Goal: Task Accomplishment & Management: Complete application form

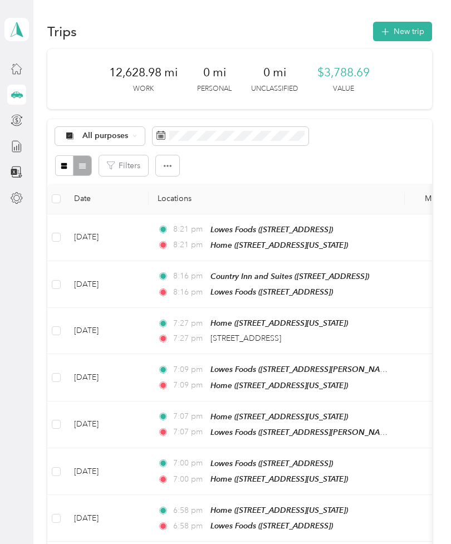
scroll to position [17, 0]
click at [403, 22] on button "New trip" at bounding box center [402, 32] width 59 height 20
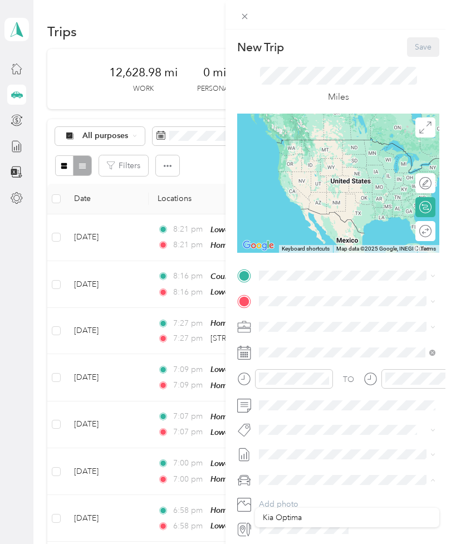
click at [270, 513] on span "Kia Optima" at bounding box center [282, 517] width 39 height 9
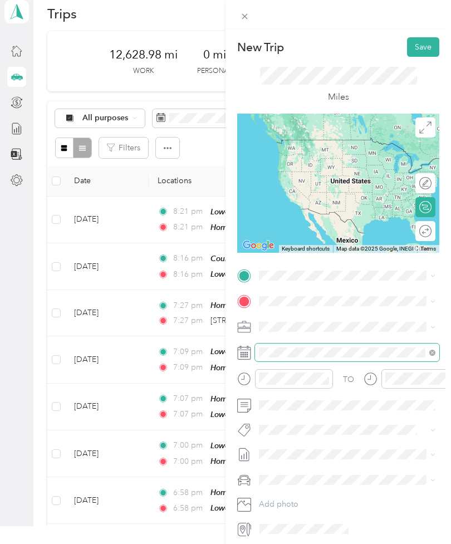
scroll to position [17, 0]
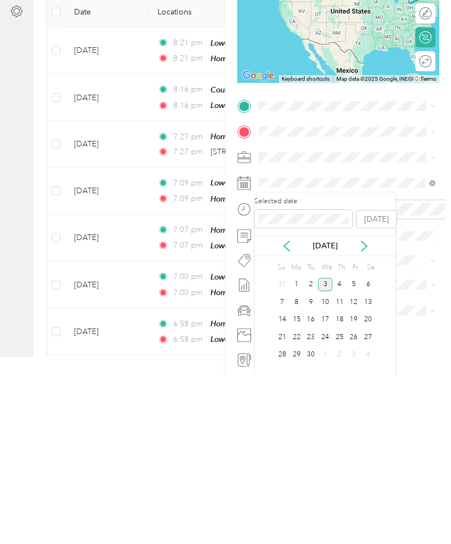
click at [277, 410] on div "[DATE]" at bounding box center [325, 416] width 140 height 12
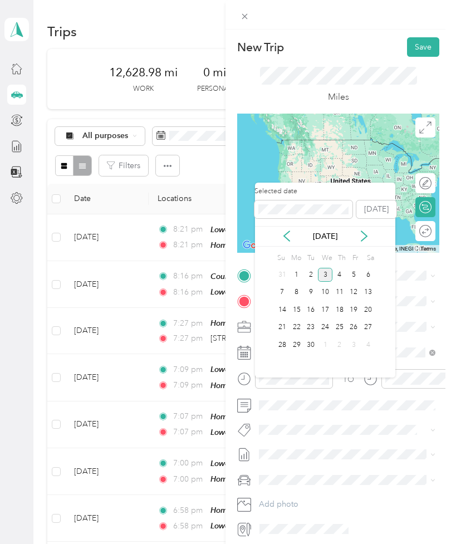
click at [287, 231] on icon at bounding box center [286, 236] width 11 height 11
click at [281, 338] on div "24" at bounding box center [282, 345] width 14 height 14
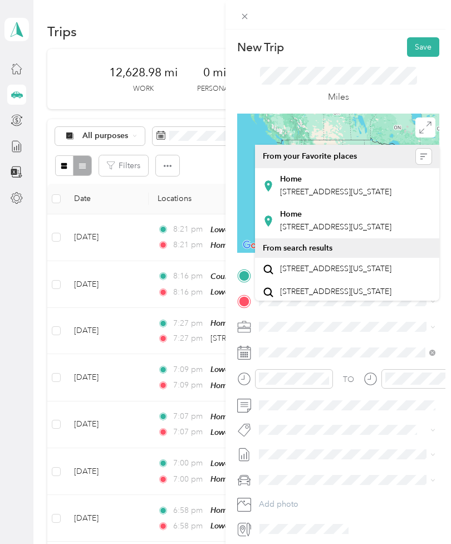
click at [341, 187] on span "[STREET_ADDRESS][US_STATE]" at bounding box center [335, 191] width 111 height 9
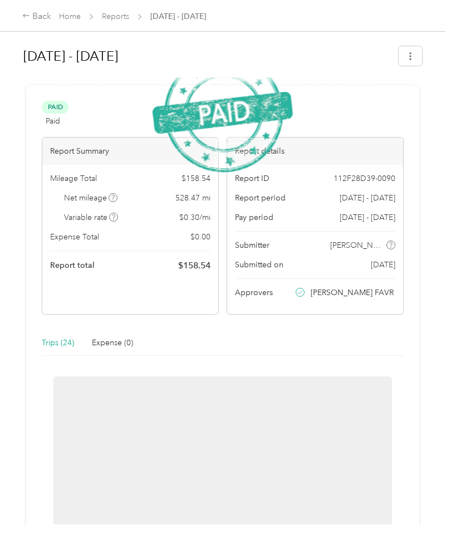
scroll to position [36, 0]
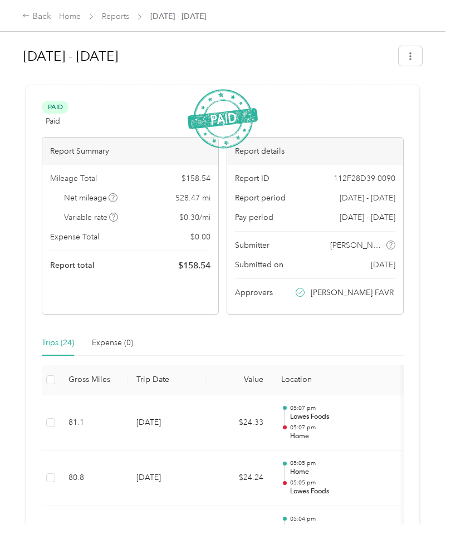
click at [70, 17] on link "Home" at bounding box center [70, 16] width 22 height 9
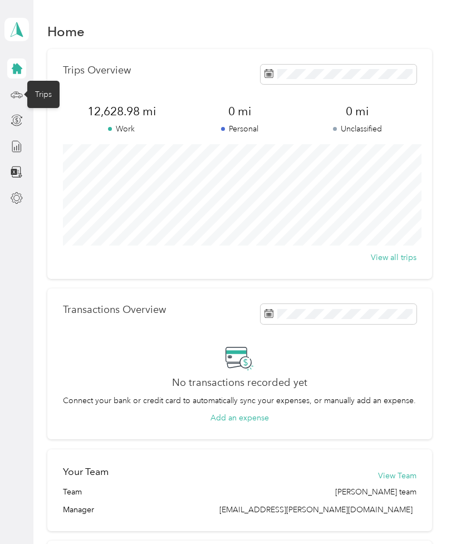
click at [13, 89] on icon at bounding box center [17, 95] width 12 height 12
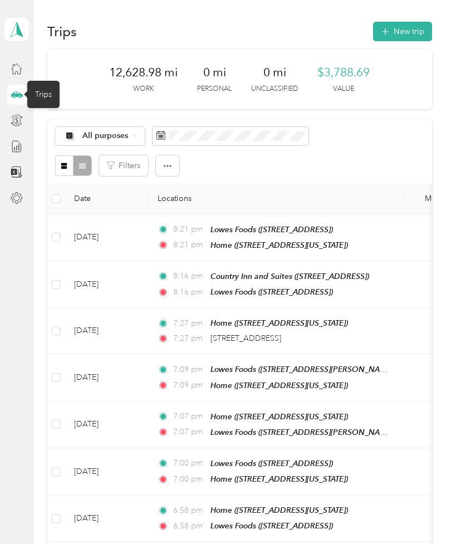
click at [406, 30] on button "New trip" at bounding box center [402, 32] width 59 height 20
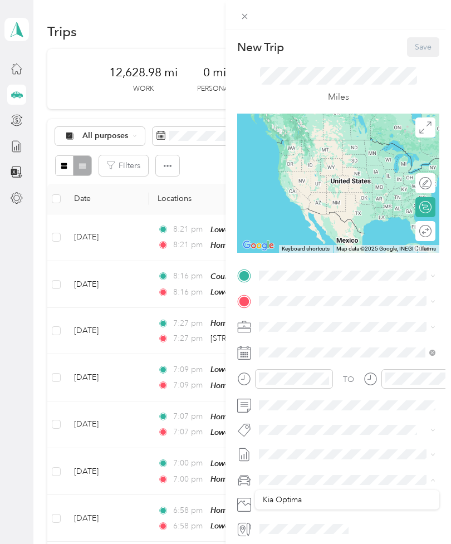
click at [267, 500] on span "Kia Optima" at bounding box center [282, 499] width 39 height 9
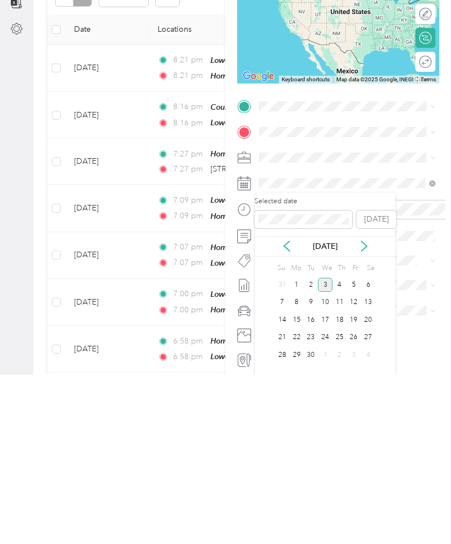
click at [278, 410] on div "[DATE]" at bounding box center [325, 416] width 140 height 12
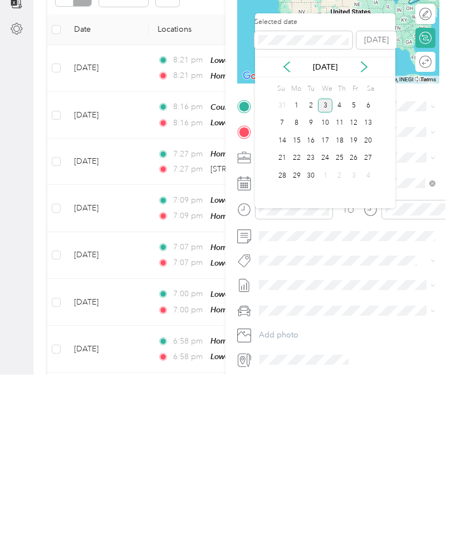
scroll to position [36, 0]
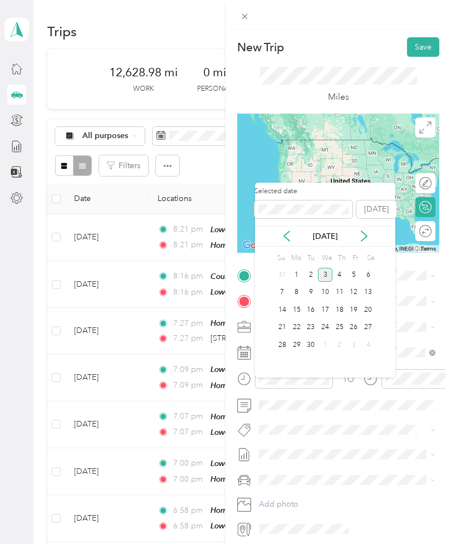
click at [283, 231] on icon at bounding box center [286, 236] width 11 height 11
click at [281, 338] on div "24" at bounding box center [282, 345] width 14 height 14
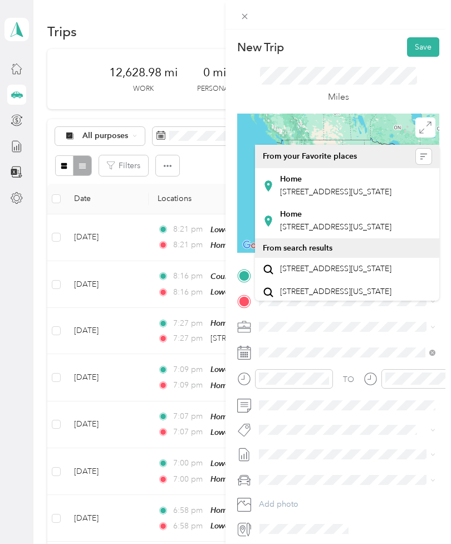
click at [303, 187] on span "[STREET_ADDRESS][US_STATE]" at bounding box center [335, 191] width 111 height 9
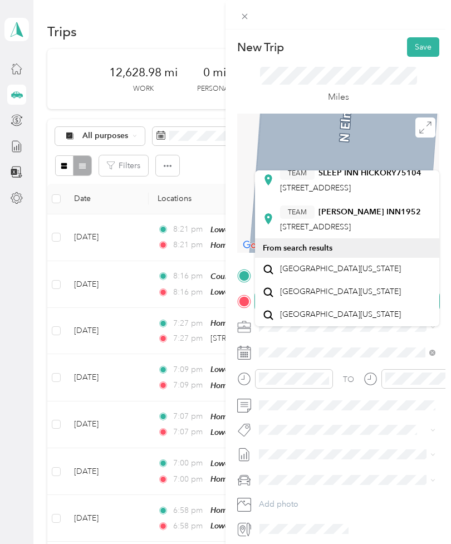
scroll to position [159, 0]
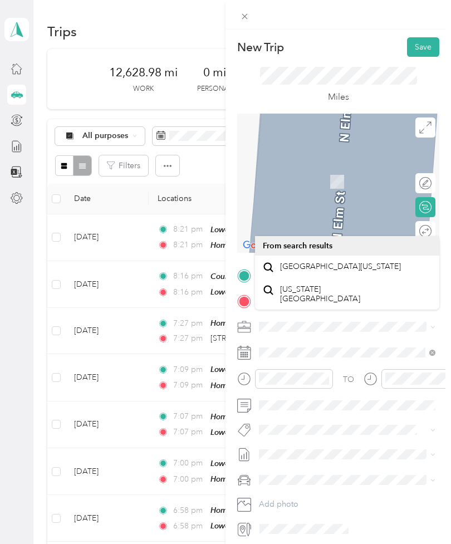
click at [304, 262] on span "[GEOGRAPHIC_DATA][US_STATE]" at bounding box center [340, 267] width 121 height 10
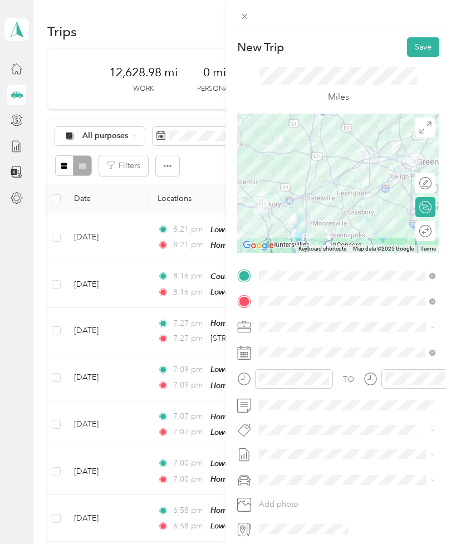
click at [416, 39] on button "Save" at bounding box center [423, 47] width 32 height 20
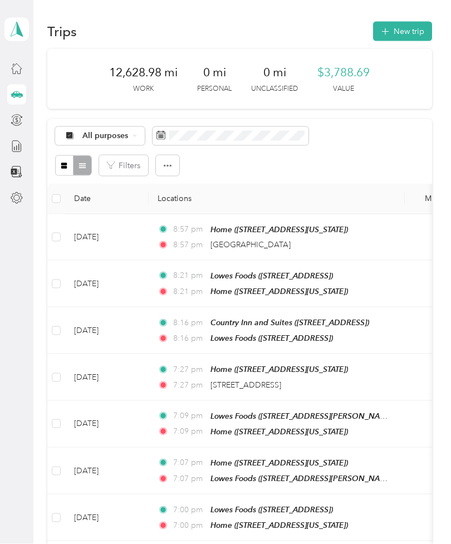
scroll to position [0, 0]
click at [401, 26] on button "New trip" at bounding box center [402, 32] width 59 height 20
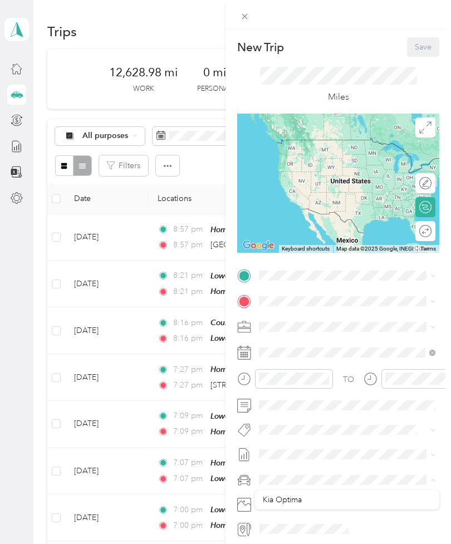
click at [264, 498] on span "Kia Optima" at bounding box center [282, 499] width 39 height 9
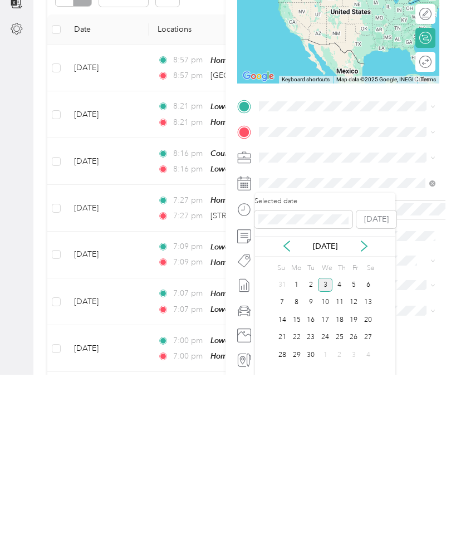
click at [281, 410] on icon at bounding box center [286, 415] width 11 height 11
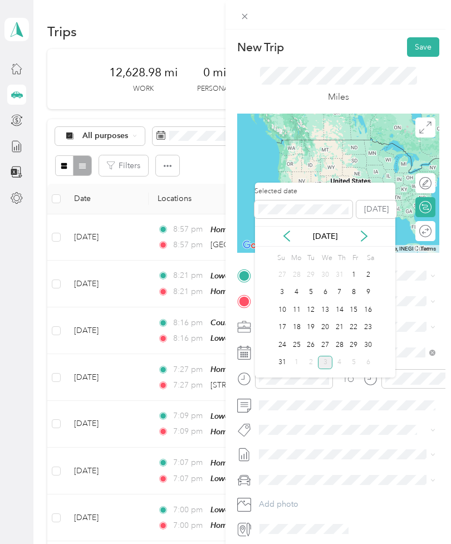
click at [337, 338] on div "28" at bounding box center [340, 345] width 14 height 14
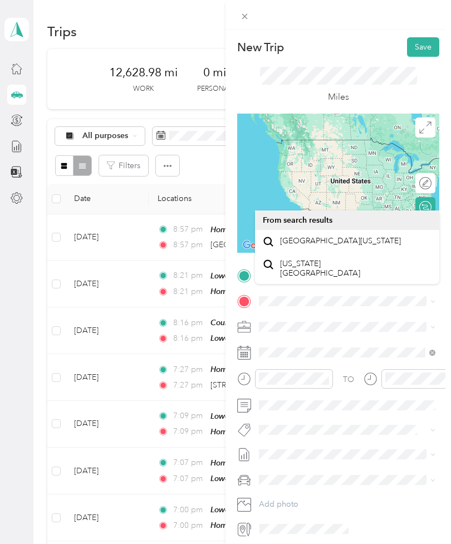
click at [304, 236] on span "[GEOGRAPHIC_DATA][US_STATE]" at bounding box center [340, 241] width 121 height 10
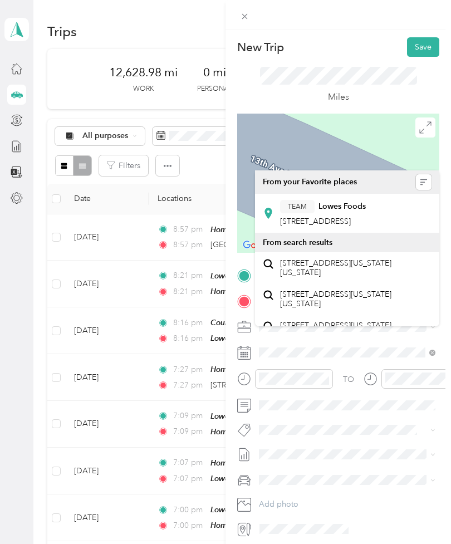
click at [298, 217] on span "[STREET_ADDRESS]" at bounding box center [315, 221] width 71 height 9
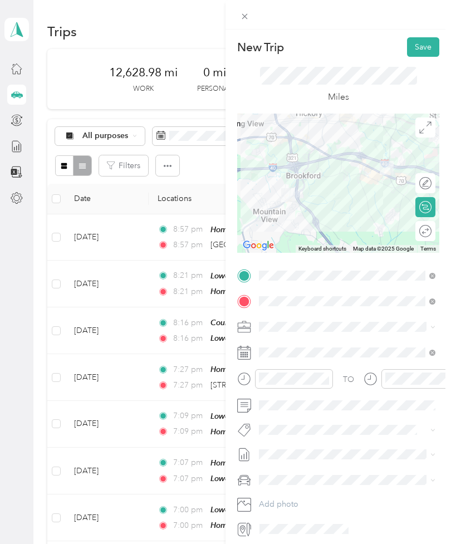
click at [428, 45] on button "Save" at bounding box center [423, 47] width 32 height 20
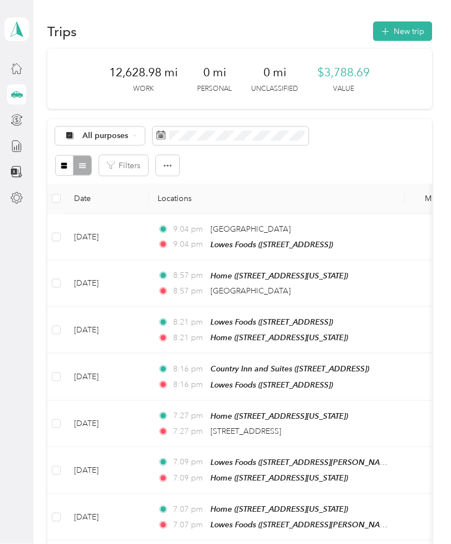
scroll to position [0, 0]
click at [406, 32] on button "New trip" at bounding box center [402, 32] width 59 height 20
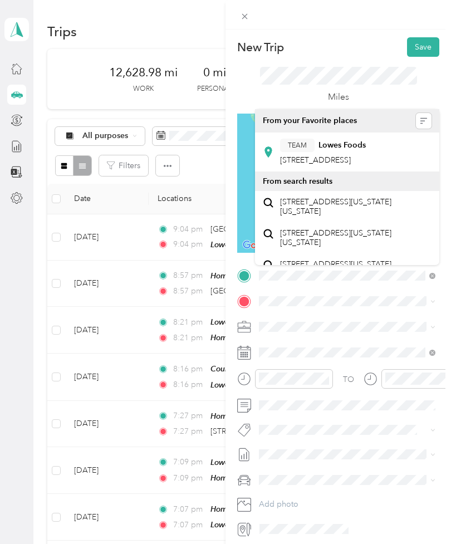
click at [293, 151] on button "TEAM" at bounding box center [297, 146] width 35 height 14
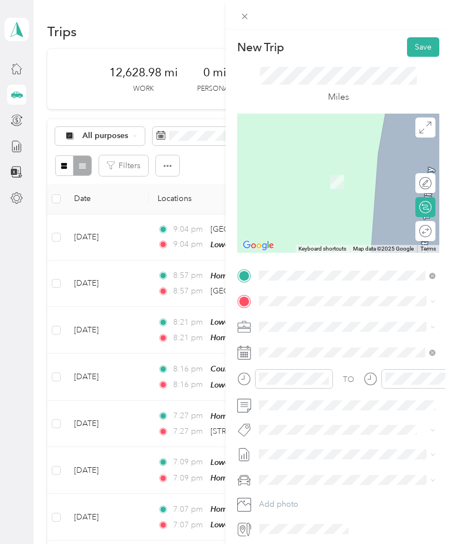
click at [274, 293] on span at bounding box center [347, 302] width 184 height 18
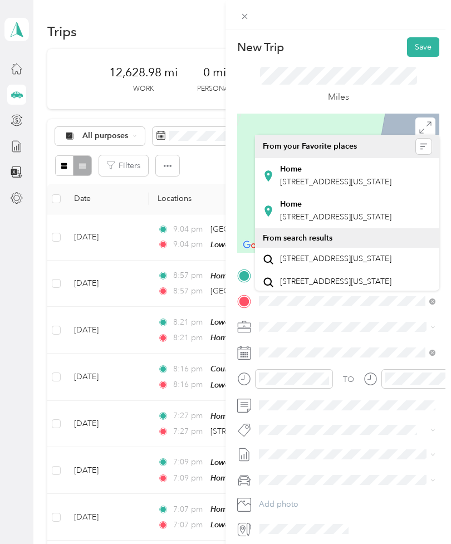
click at [311, 186] on span "[STREET_ADDRESS][US_STATE]" at bounding box center [335, 181] width 111 height 9
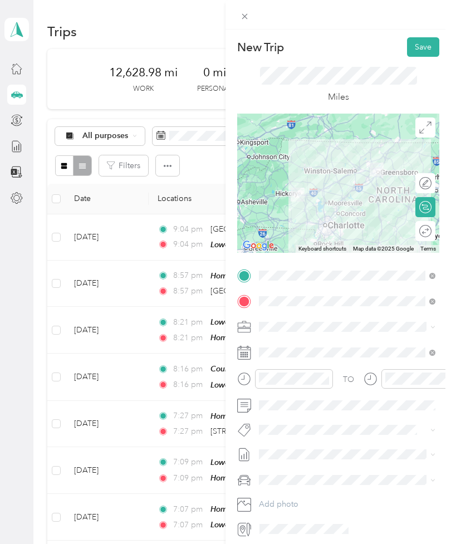
scroll to position [36, 0]
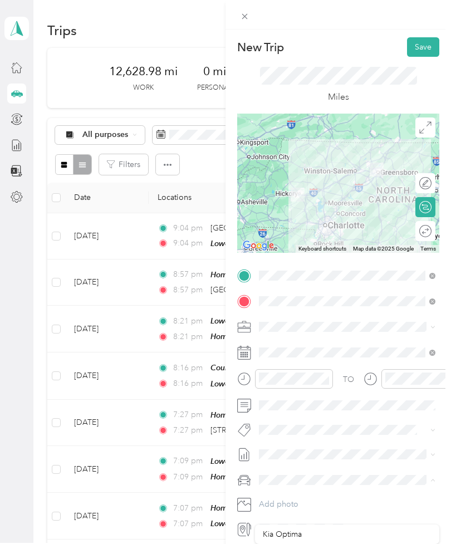
click at [276, 530] on span "Kia Optima" at bounding box center [282, 534] width 39 height 9
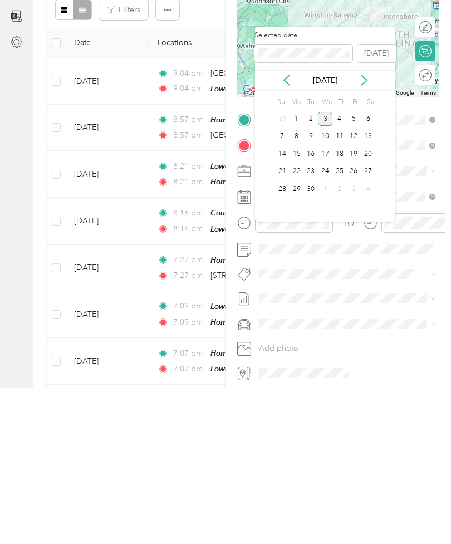
click at [286, 231] on icon at bounding box center [286, 236] width 11 height 11
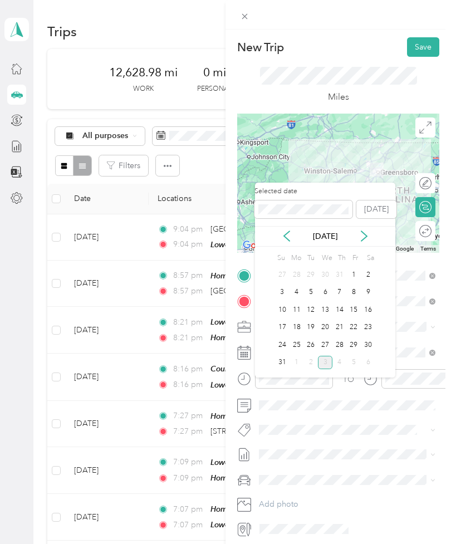
click at [342, 338] on div "28" at bounding box center [340, 345] width 14 height 14
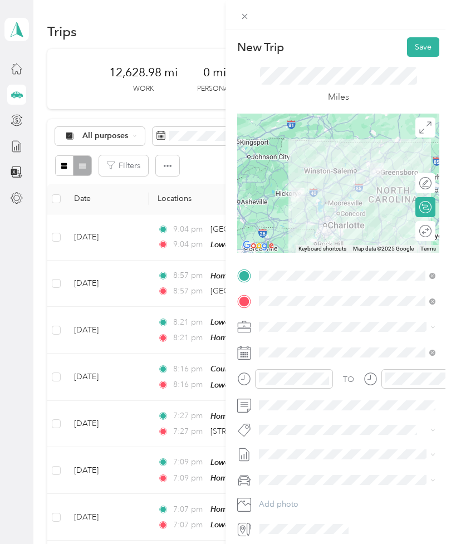
click at [421, 43] on button "Save" at bounding box center [423, 47] width 32 height 20
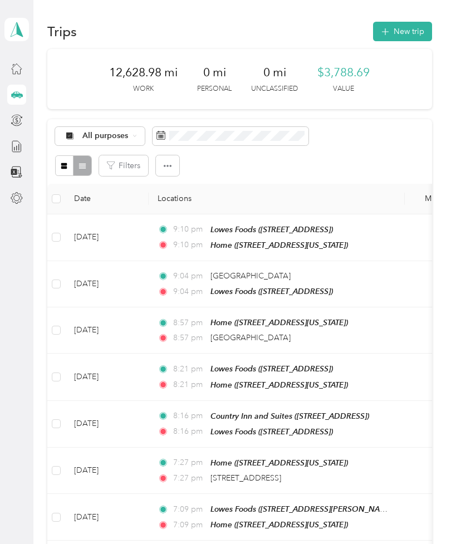
scroll to position [0, 0]
click at [37, 144] on div "Reports" at bounding box center [48, 146] width 43 height 27
click at [8, 148] on div at bounding box center [16, 147] width 19 height 20
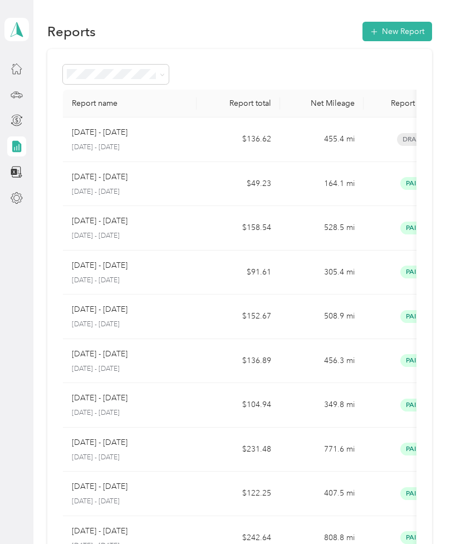
click at [179, 143] on div "[DATE] - [DATE] [DATE] - [DATE]" at bounding box center [130, 139] width 116 height 26
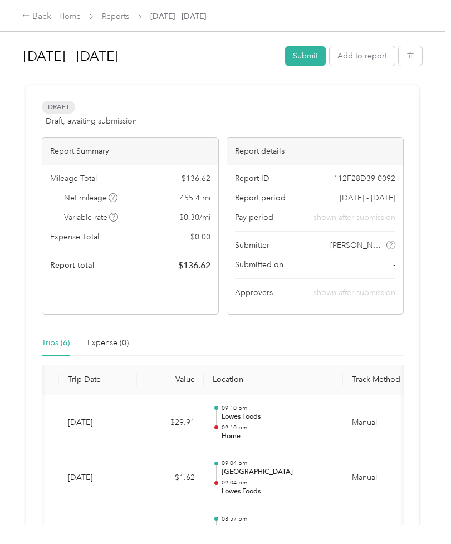
click at [314, 53] on button "Submit" at bounding box center [305, 56] width 41 height 20
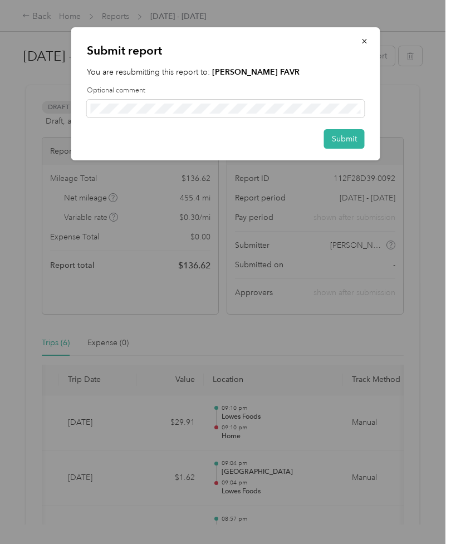
click at [342, 133] on button "Submit" at bounding box center [344, 139] width 41 height 20
